Goal: Check status: Check status

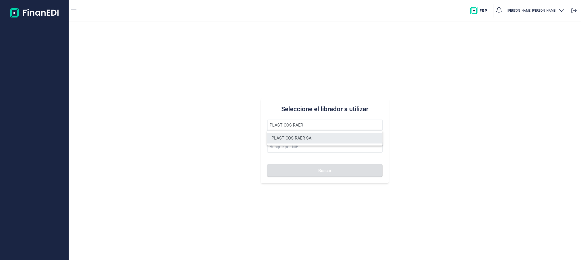
click at [299, 141] on li "PLASTICOS RAER SA" at bounding box center [324, 138] width 115 height 11
type input "PLASTICOS RAER SA"
type input "A08845729"
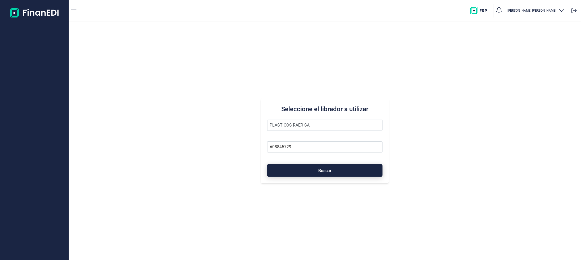
click at [299, 168] on button "Buscar" at bounding box center [324, 170] width 115 height 13
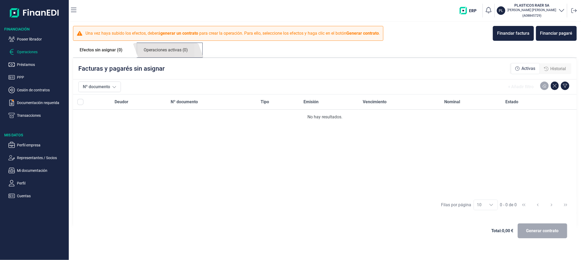
click at [155, 52] on link "Operaciones activas (0)" at bounding box center [165, 50] width 57 height 15
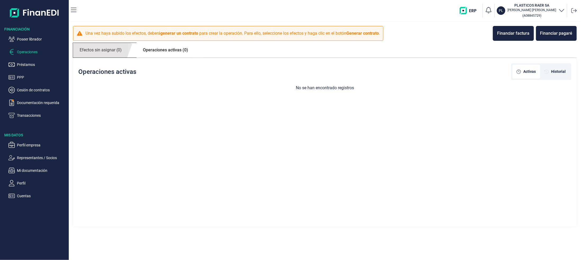
click at [109, 50] on link "Efectos sin asignar (0)" at bounding box center [100, 50] width 55 height 15
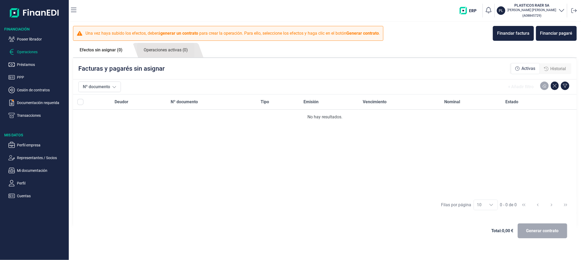
click at [559, 67] on span "Historial" at bounding box center [559, 69] width 16 height 6
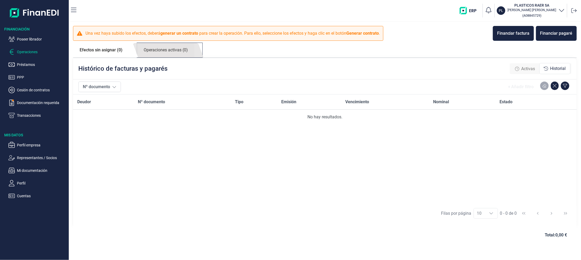
click at [168, 48] on link "Operaciones activas (0)" at bounding box center [165, 50] width 57 height 15
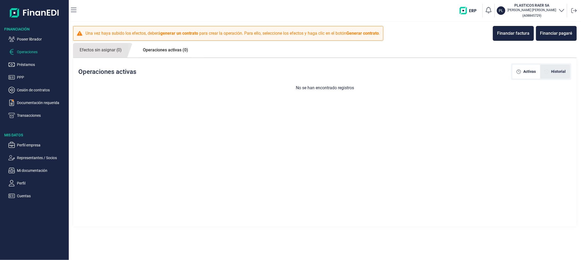
click at [560, 71] on span "Historial" at bounding box center [559, 72] width 15 height 6
